Goal: Transaction & Acquisition: Book appointment/travel/reservation

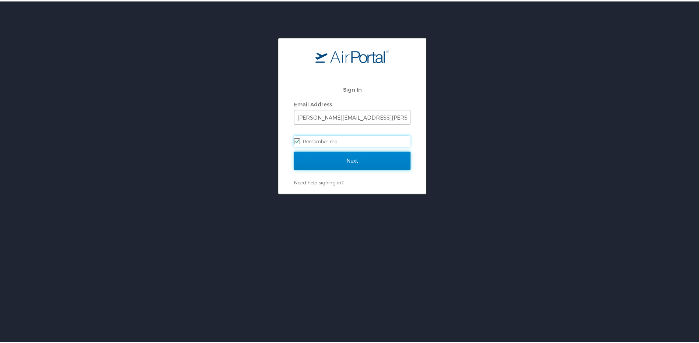
click at [338, 163] on input "Next" at bounding box center [352, 159] width 116 height 18
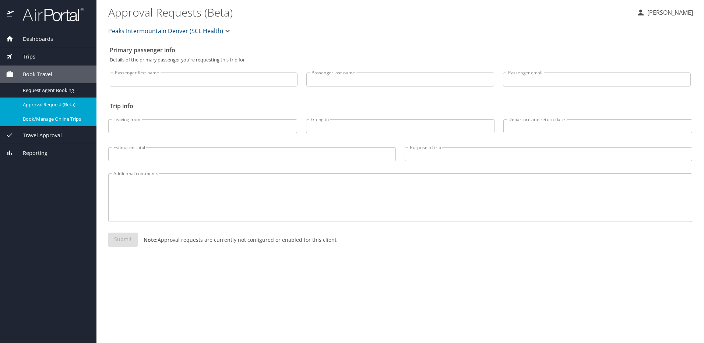
click at [53, 125] on link "Book/Manage Online Trips" at bounding box center [48, 119] width 97 height 14
